Goal: Information Seeking & Learning: Learn about a topic

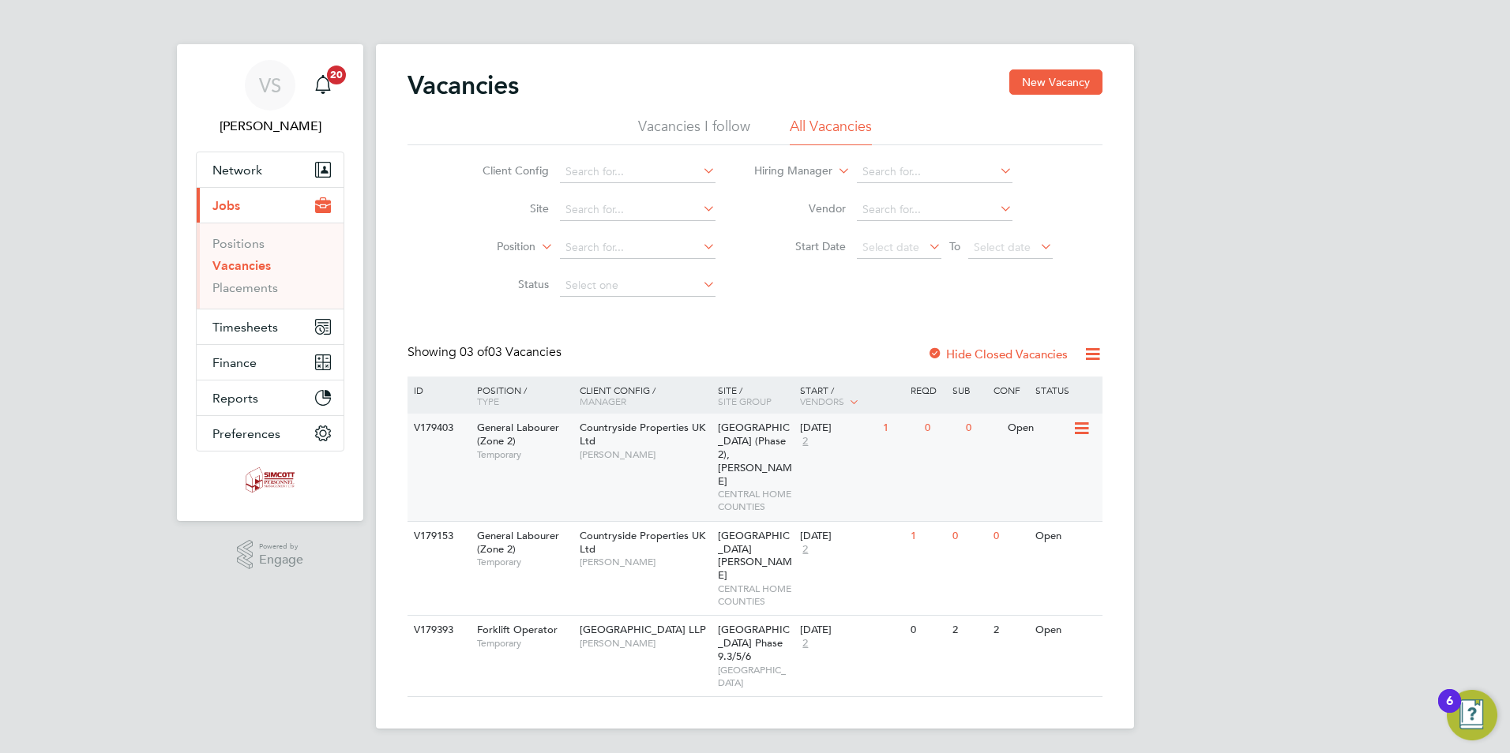
click at [726, 454] on span "[GEOGRAPHIC_DATA] (Phase 2), [PERSON_NAME]" at bounding box center [755, 454] width 74 height 67
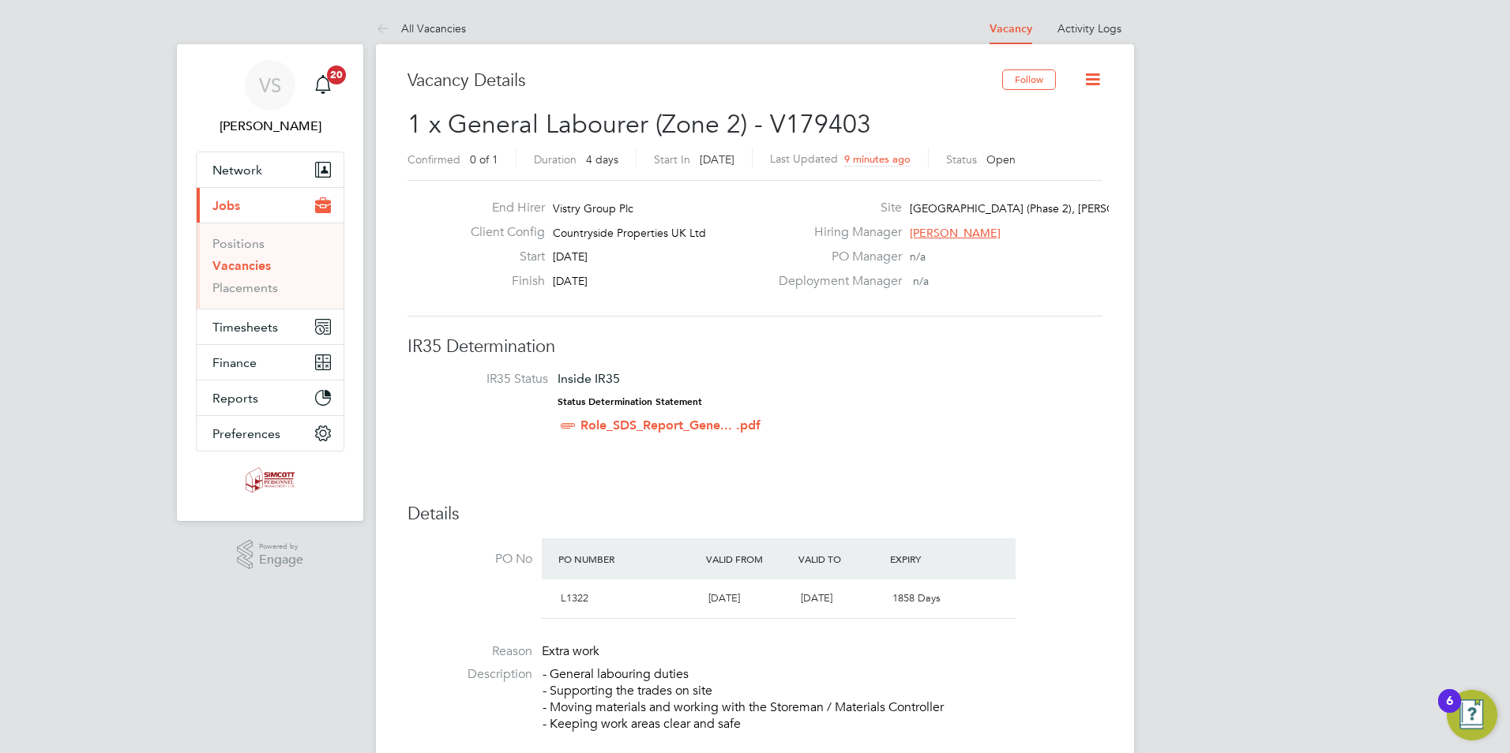
click at [255, 268] on link "Vacancies" at bounding box center [241, 265] width 58 height 15
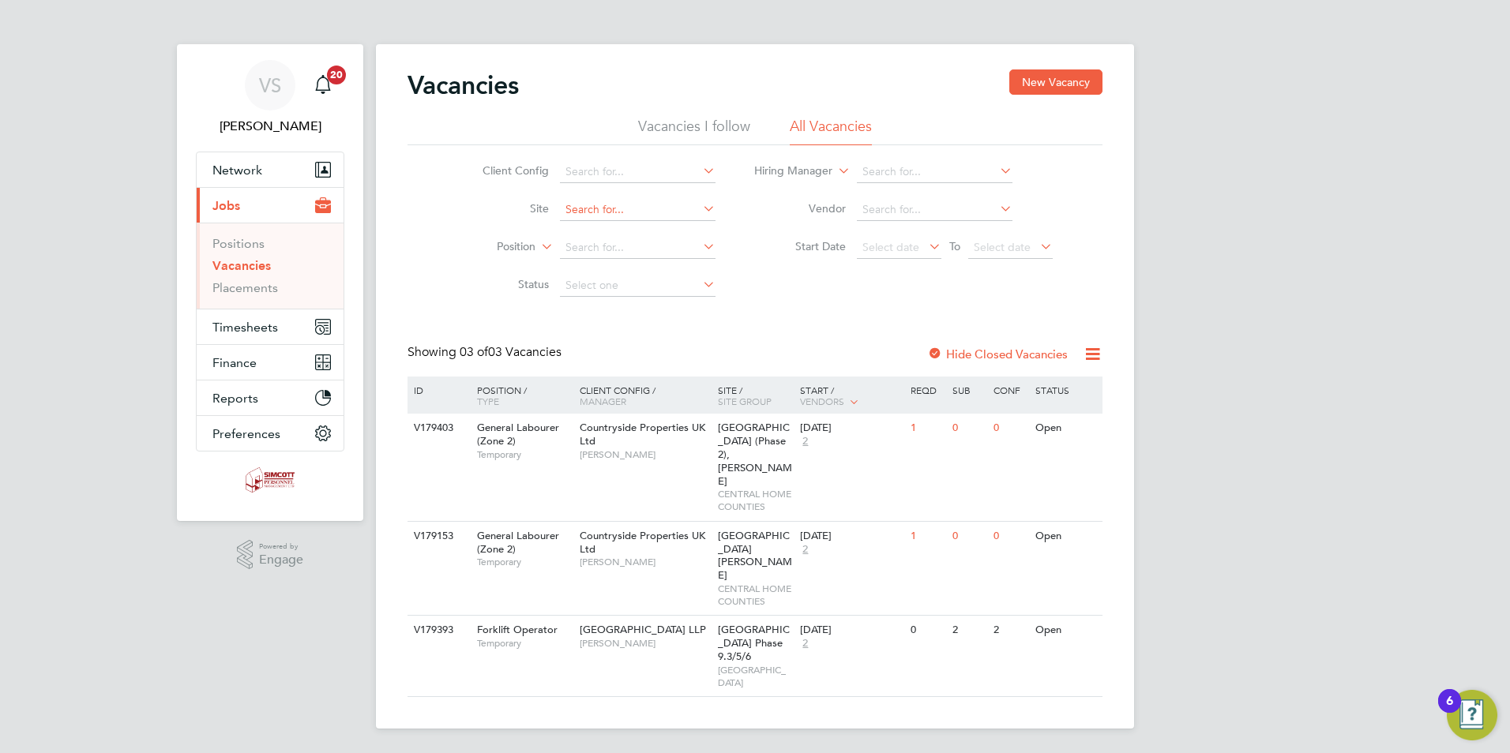
click at [576, 217] on input at bounding box center [638, 210] width 156 height 22
type input "[GEOGRAPHIC_DATA] (Phase 2), [PERSON_NAME]"
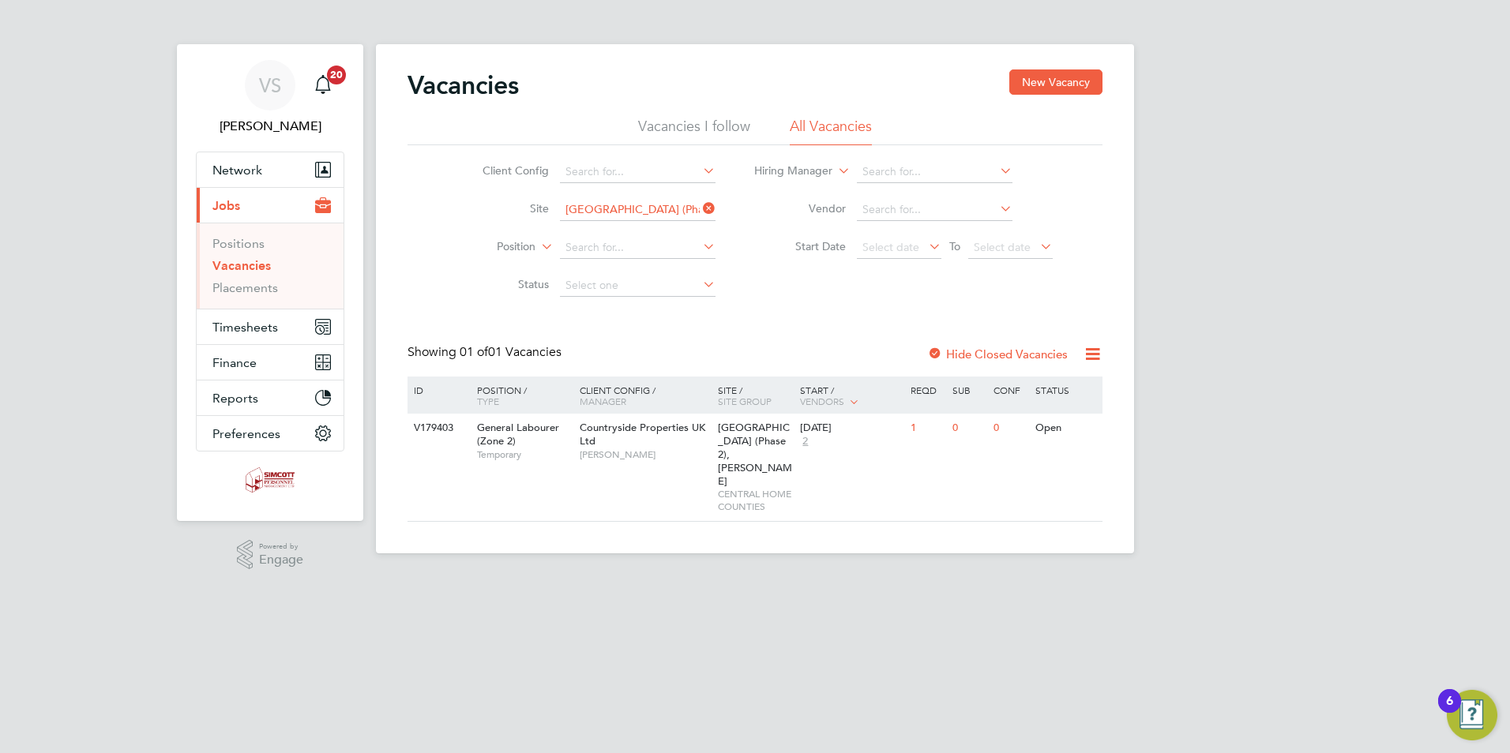
click at [1094, 350] on icon at bounding box center [1093, 354] width 20 height 20
click at [1023, 355] on label "Hide Closed Vacancies" at bounding box center [997, 354] width 141 height 15
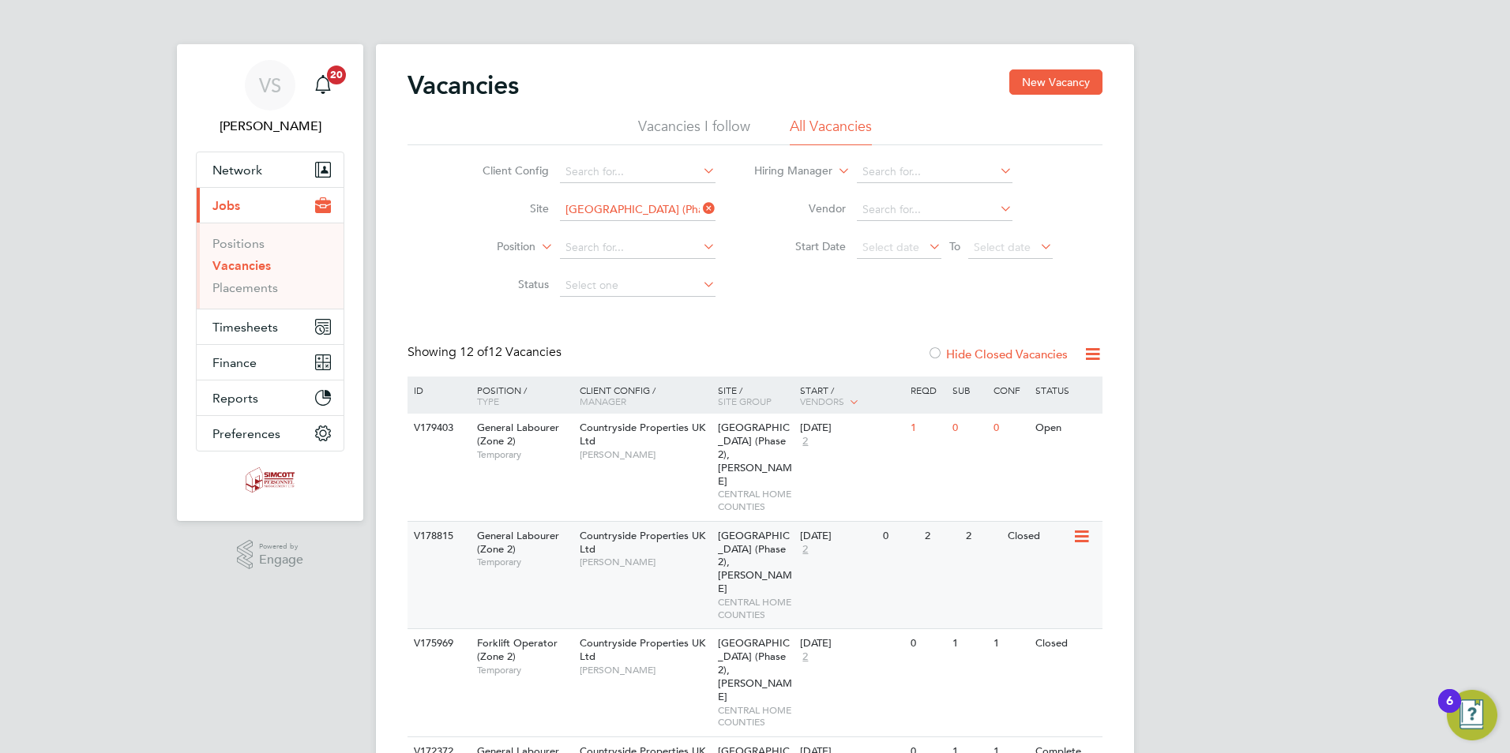
click at [1068, 542] on div "V178815 General Labourer (Zone 2) Temporary Countryside Properties UK Ltd [PERS…" at bounding box center [754, 575] width 695 height 108
click at [759, 596] on span "CENTRAL HOME COUNTIES" at bounding box center [755, 608] width 75 height 24
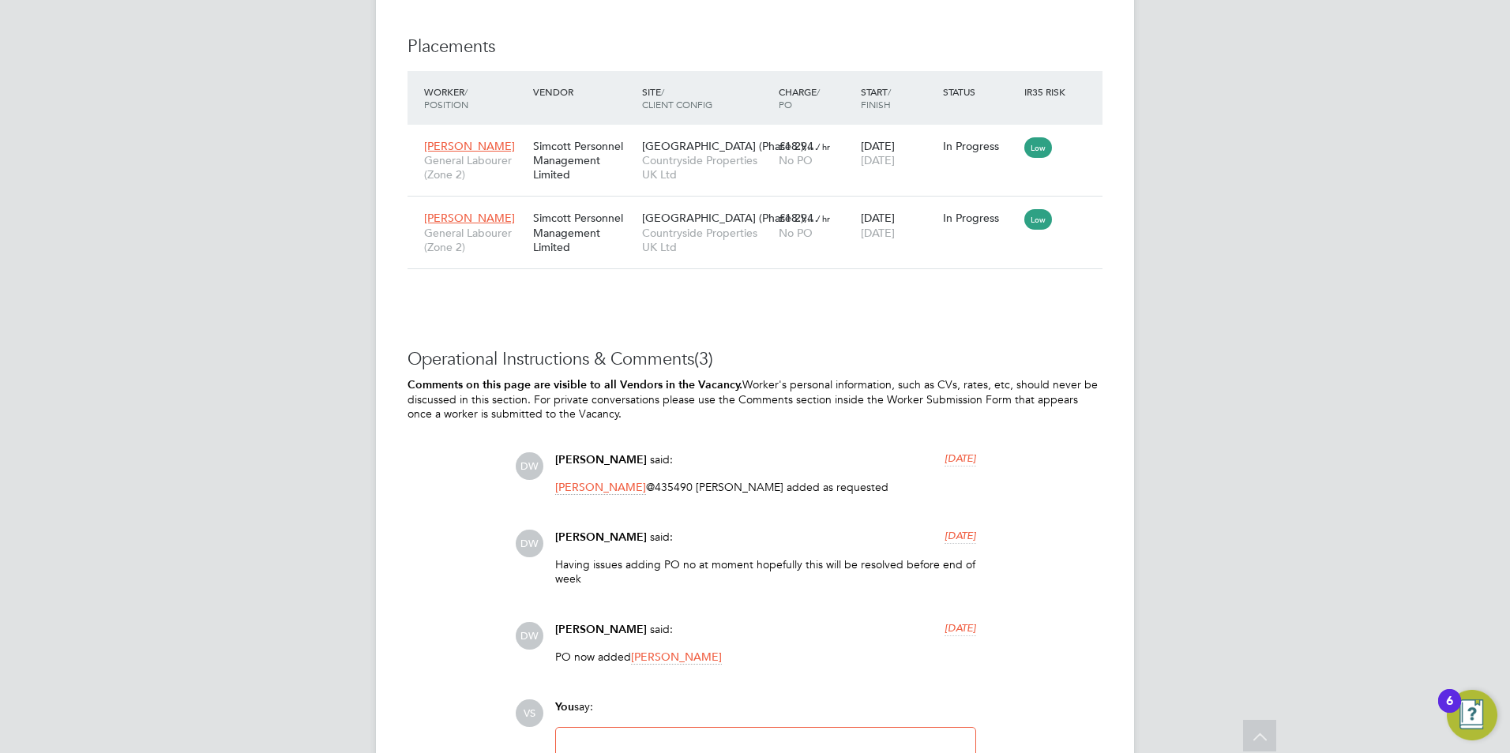
scroll to position [1663, 0]
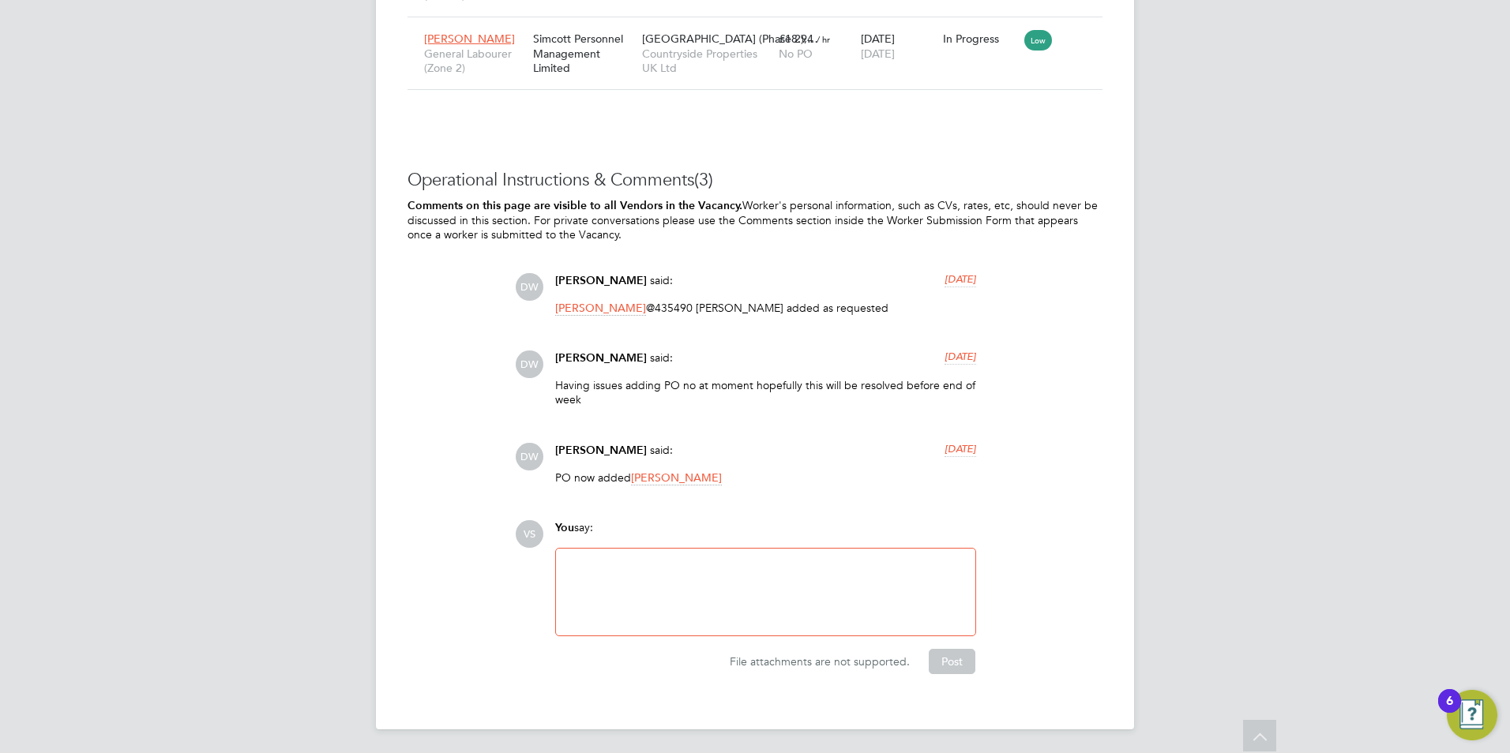
click at [689, 573] on div at bounding box center [765, 592] width 400 height 68
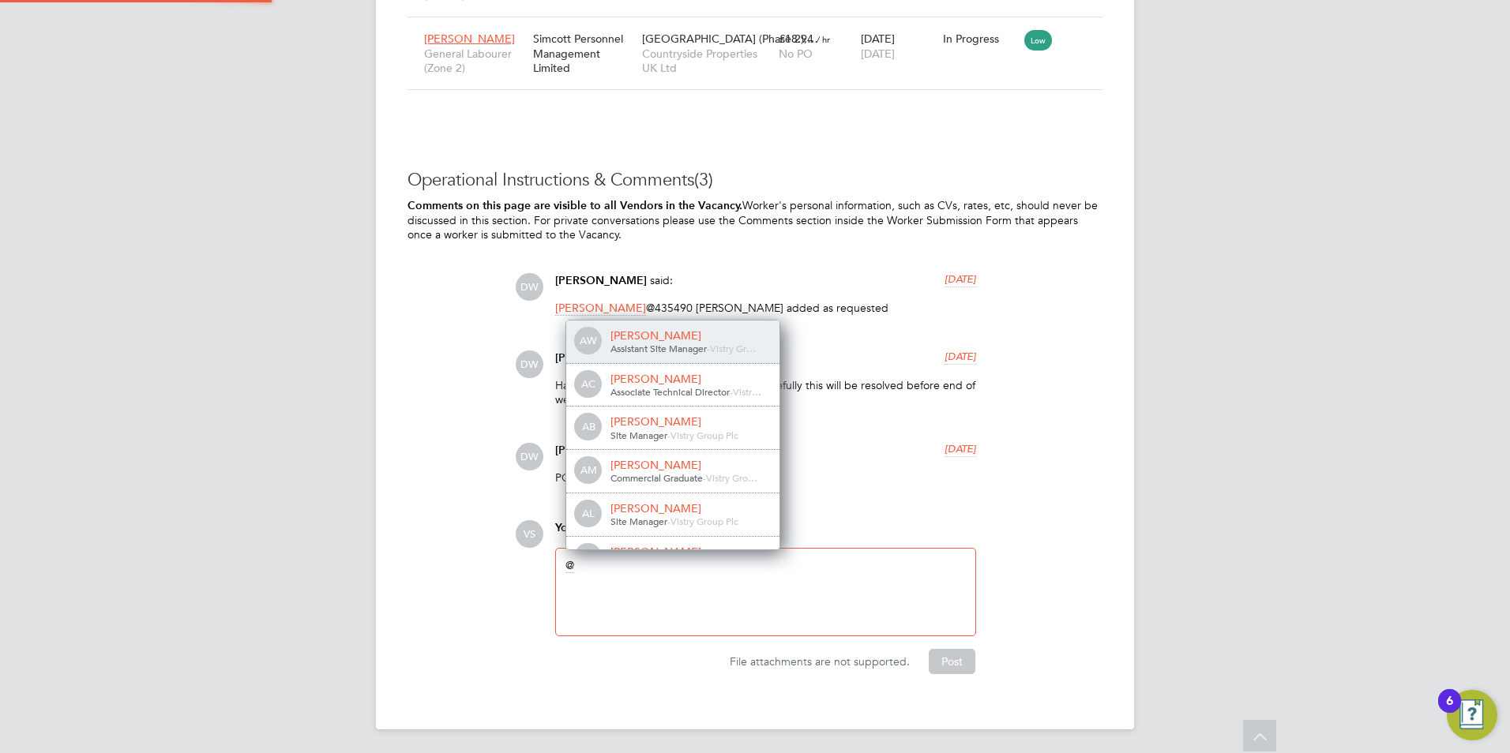
scroll to position [13, 159]
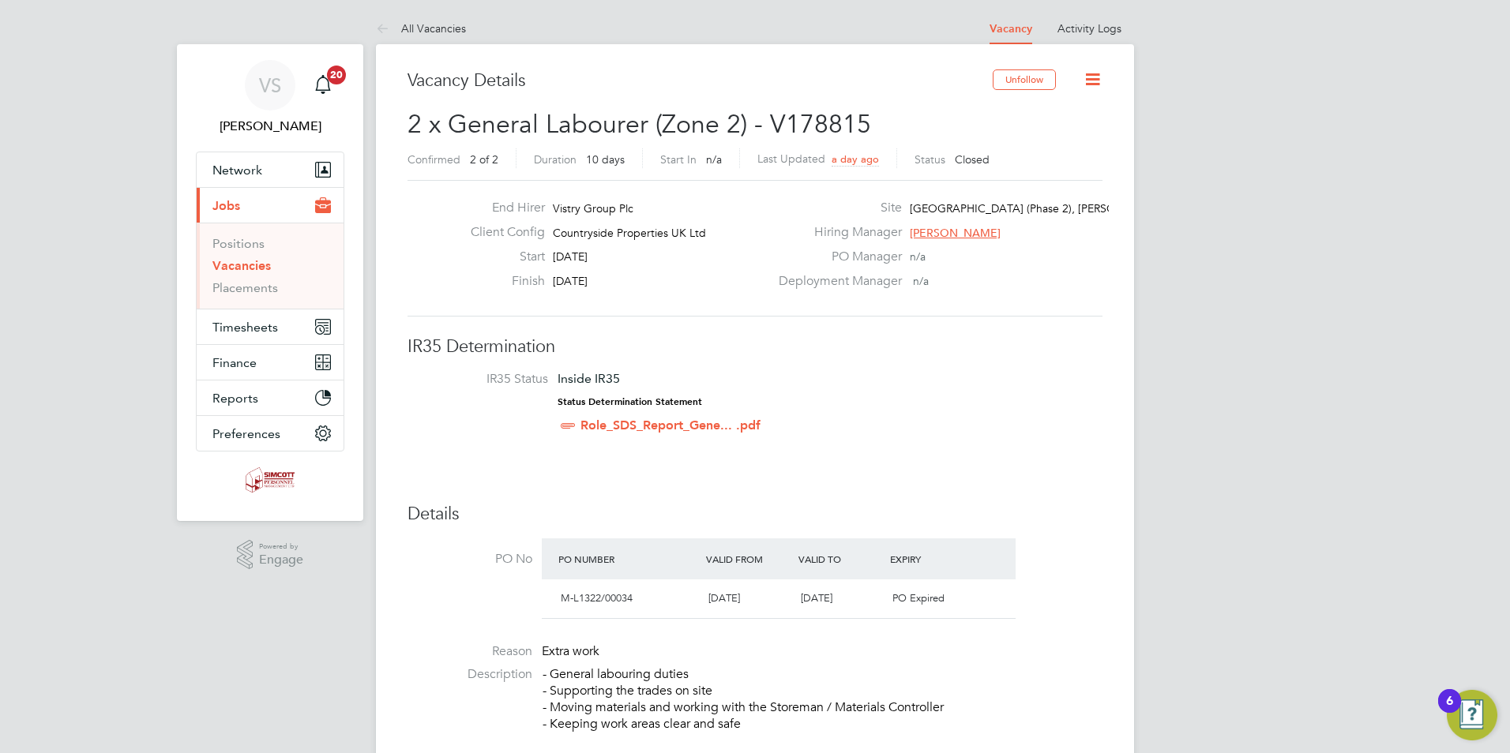
click at [252, 265] on link "Vacancies" at bounding box center [241, 265] width 58 height 15
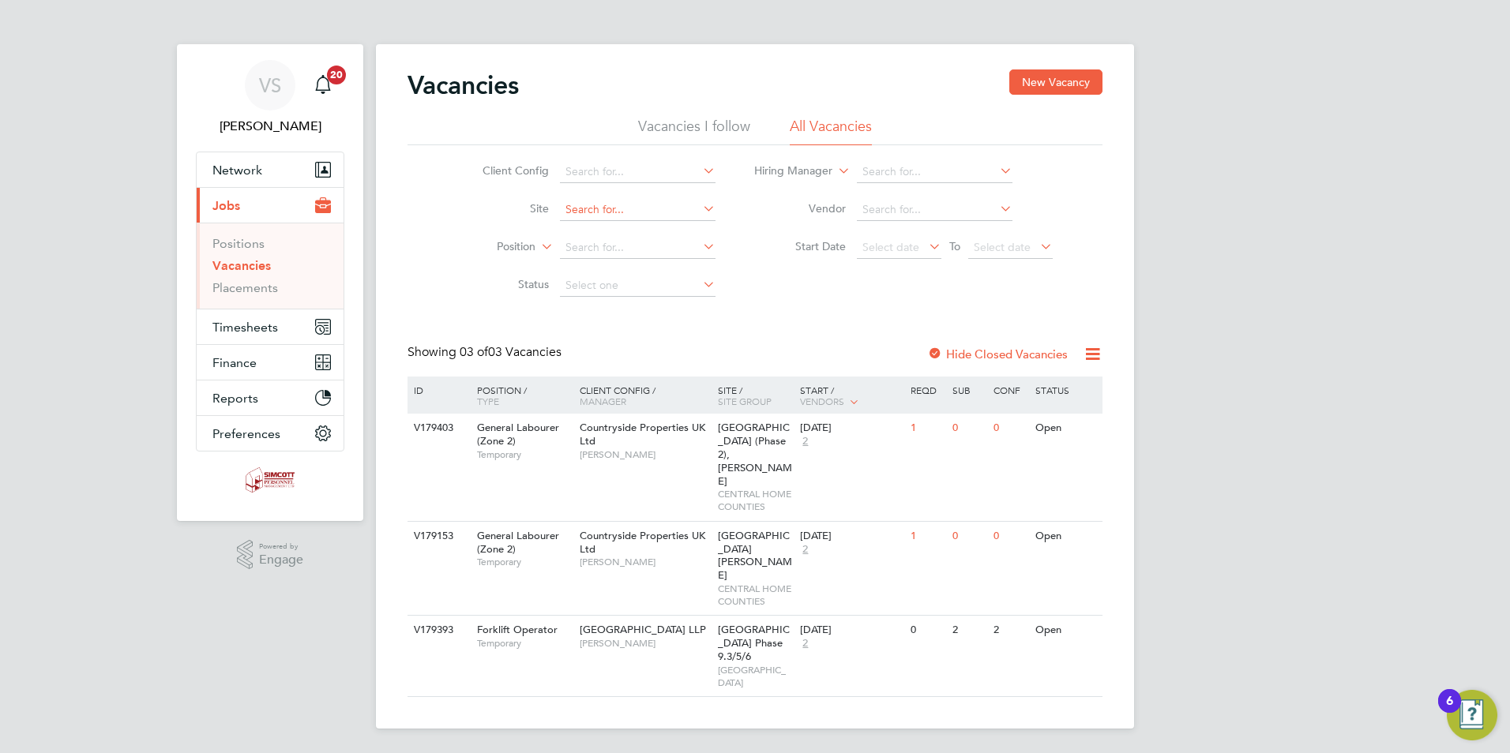
click at [610, 206] on input at bounding box center [638, 210] width 156 height 22
click at [613, 230] on li "Finch es Park (Phase 2), Kirby Cross" at bounding box center [700, 231] width 285 height 21
type input "[GEOGRAPHIC_DATA] (Phase 2), [PERSON_NAME]"
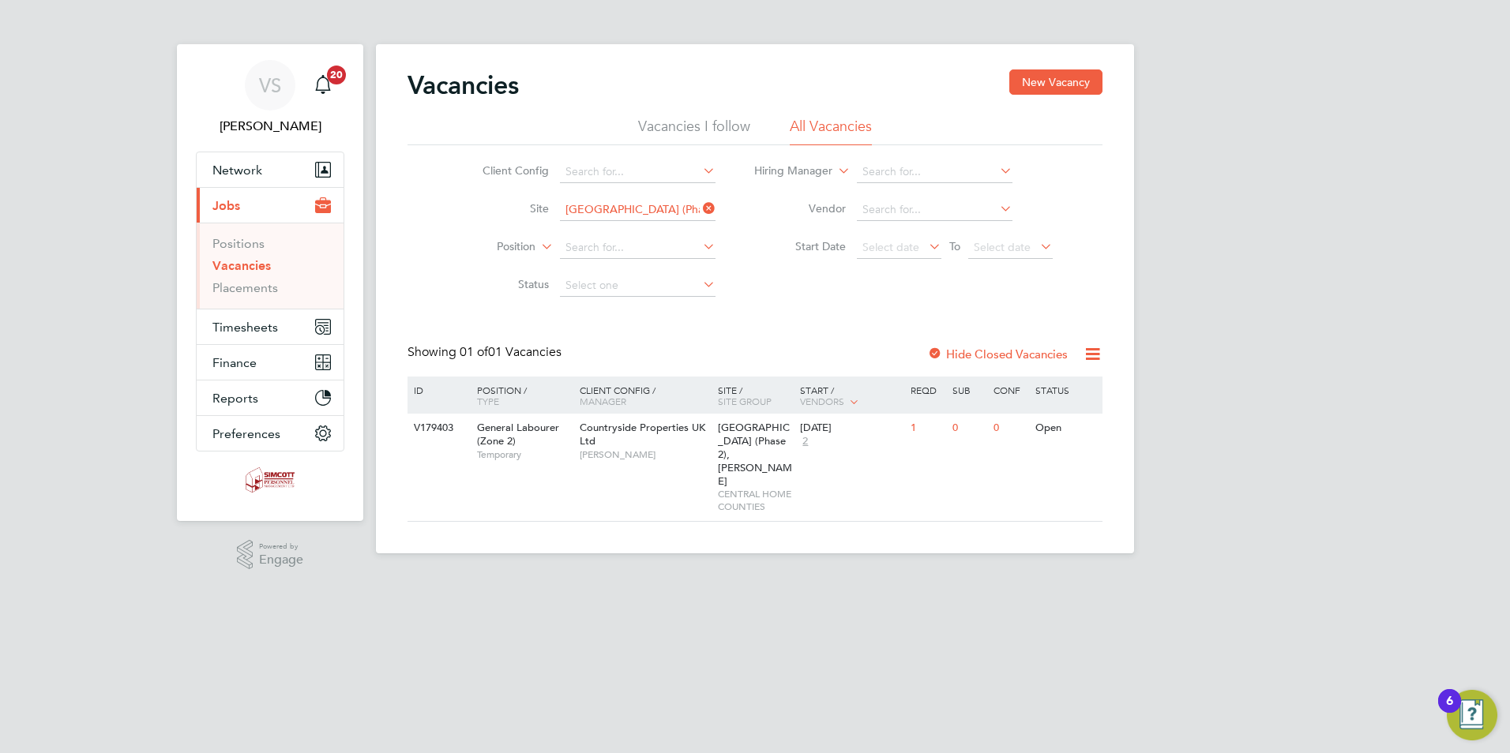
click at [1086, 364] on icon at bounding box center [1093, 354] width 20 height 20
click at [1029, 347] on label "Hide Closed Vacancies" at bounding box center [997, 354] width 141 height 15
